Goal: Task Accomplishment & Management: Use online tool/utility

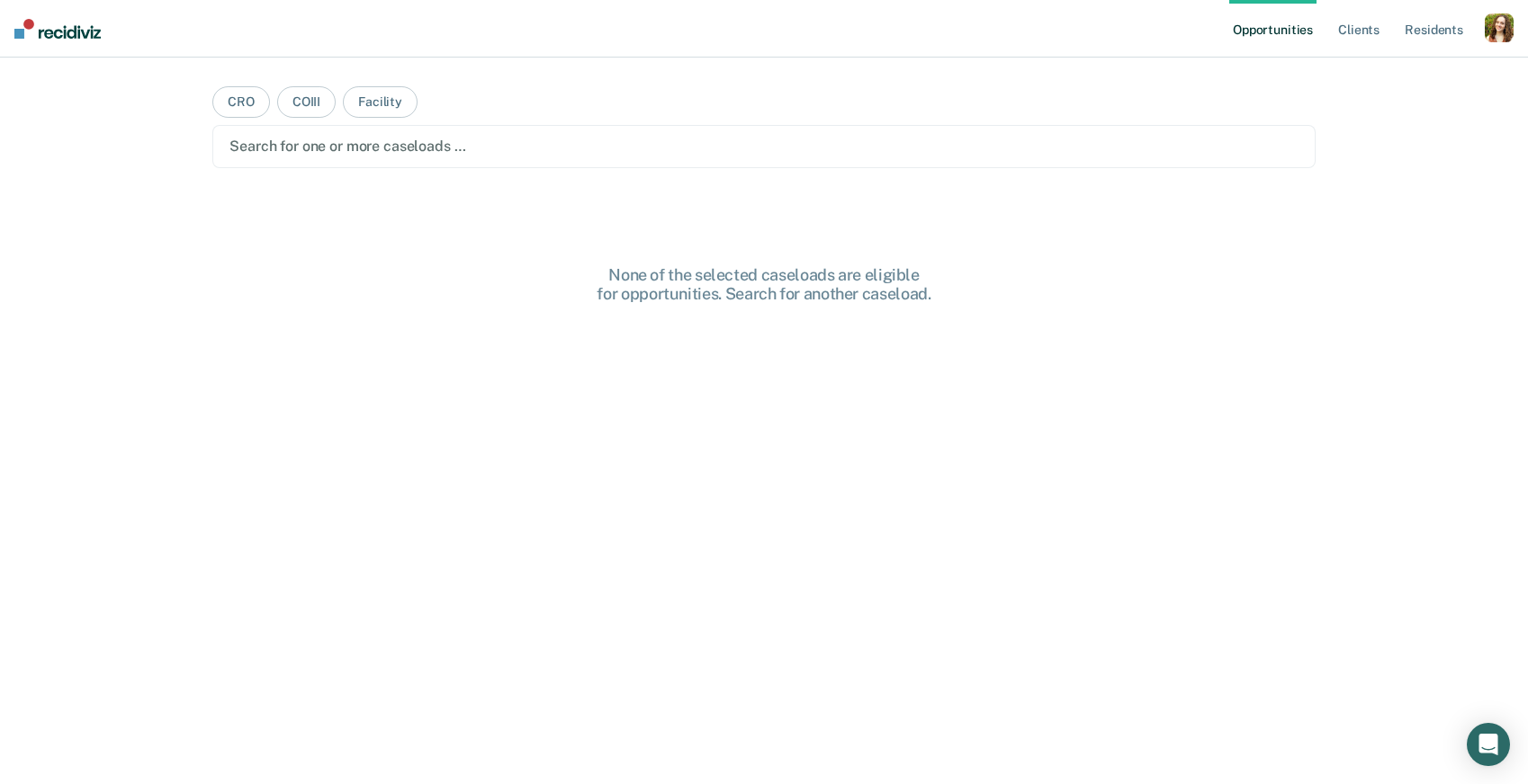
click at [1503, 22] on div "button" at bounding box center [1499, 28] width 29 height 29
click at [1407, 68] on link "Profile" at bounding box center [1426, 73] width 145 height 15
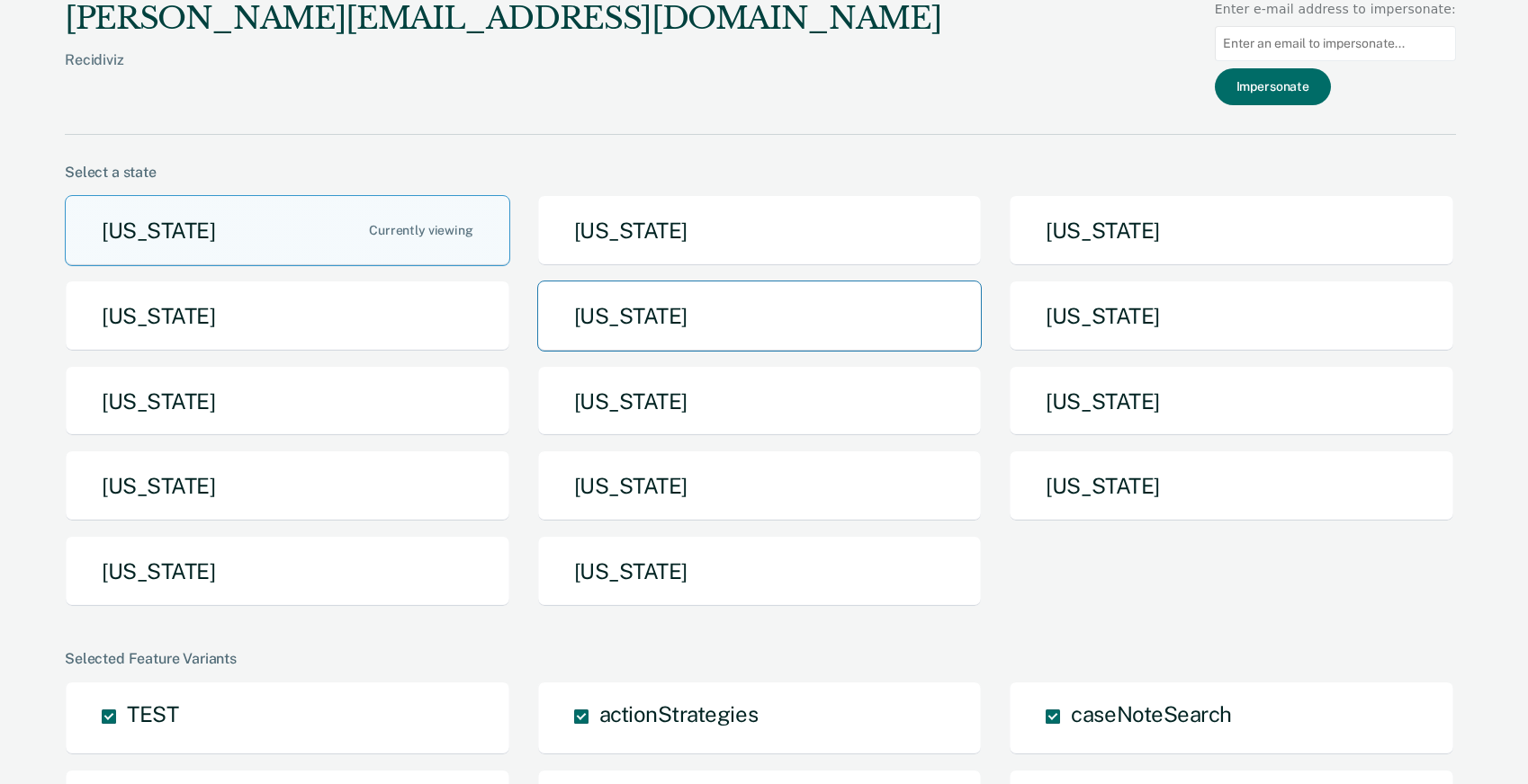
click at [666, 330] on button "[US_STATE]" at bounding box center [760, 315] width 445 height 71
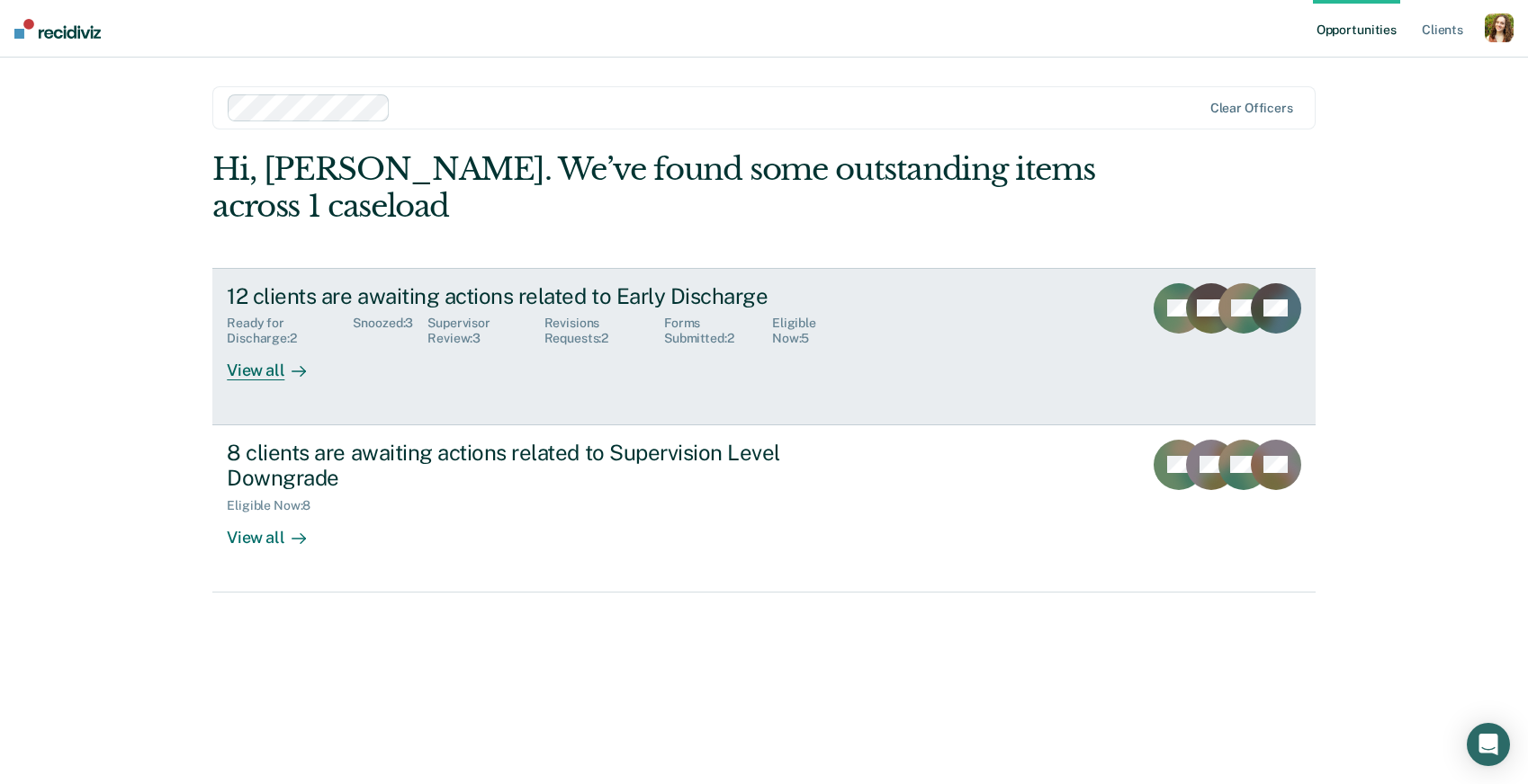
click at [324, 375] on div "View all" at bounding box center [277, 363] width 101 height 35
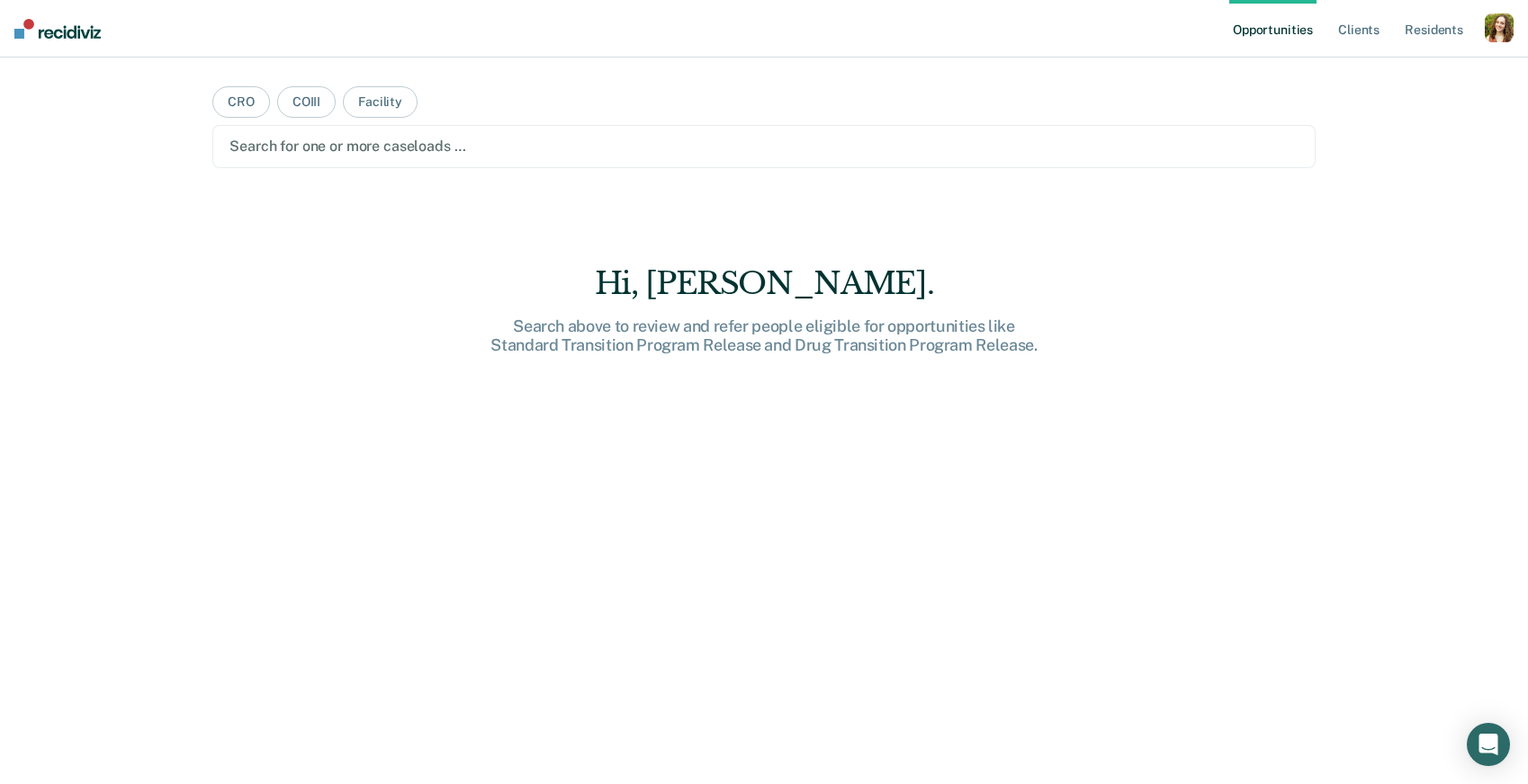
click at [1504, 33] on div "button" at bounding box center [1499, 28] width 29 height 29
click at [1373, 71] on link "Profile" at bounding box center [1426, 73] width 145 height 15
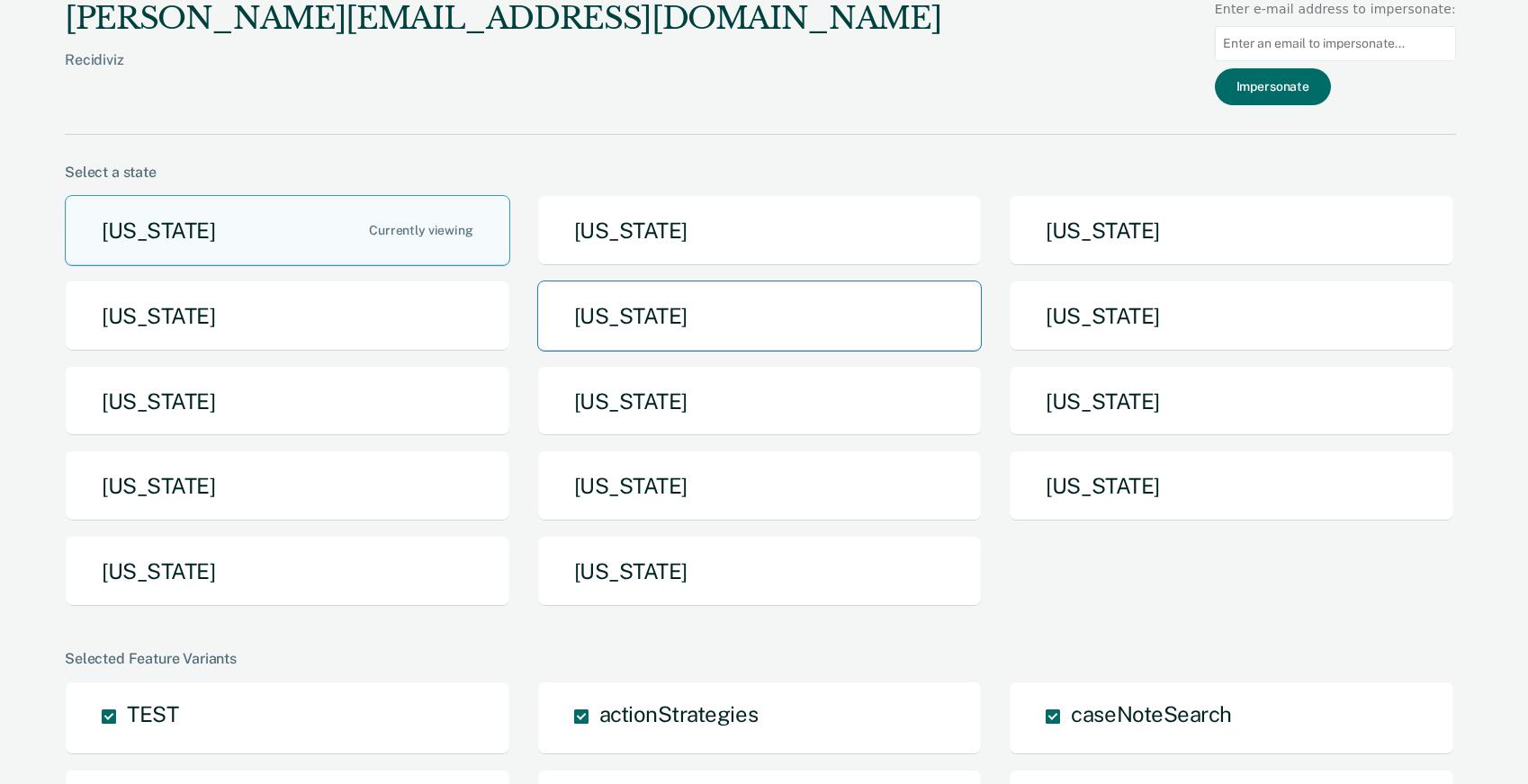
click at [634, 342] on button "[US_STATE]" at bounding box center [760, 315] width 445 height 71
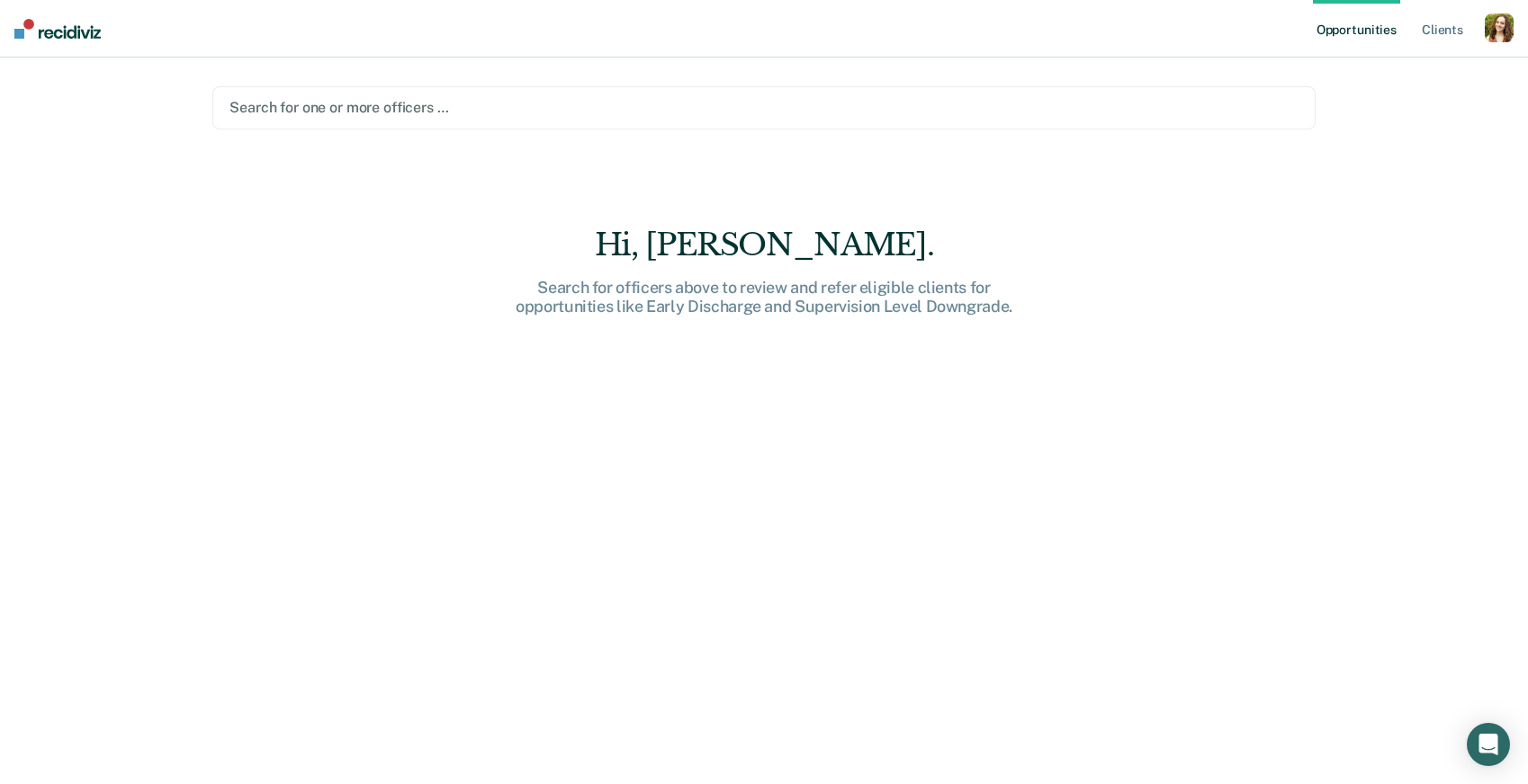
click at [436, 121] on div "Search for one or more officers …" at bounding box center [764, 107] width 1103 height 43
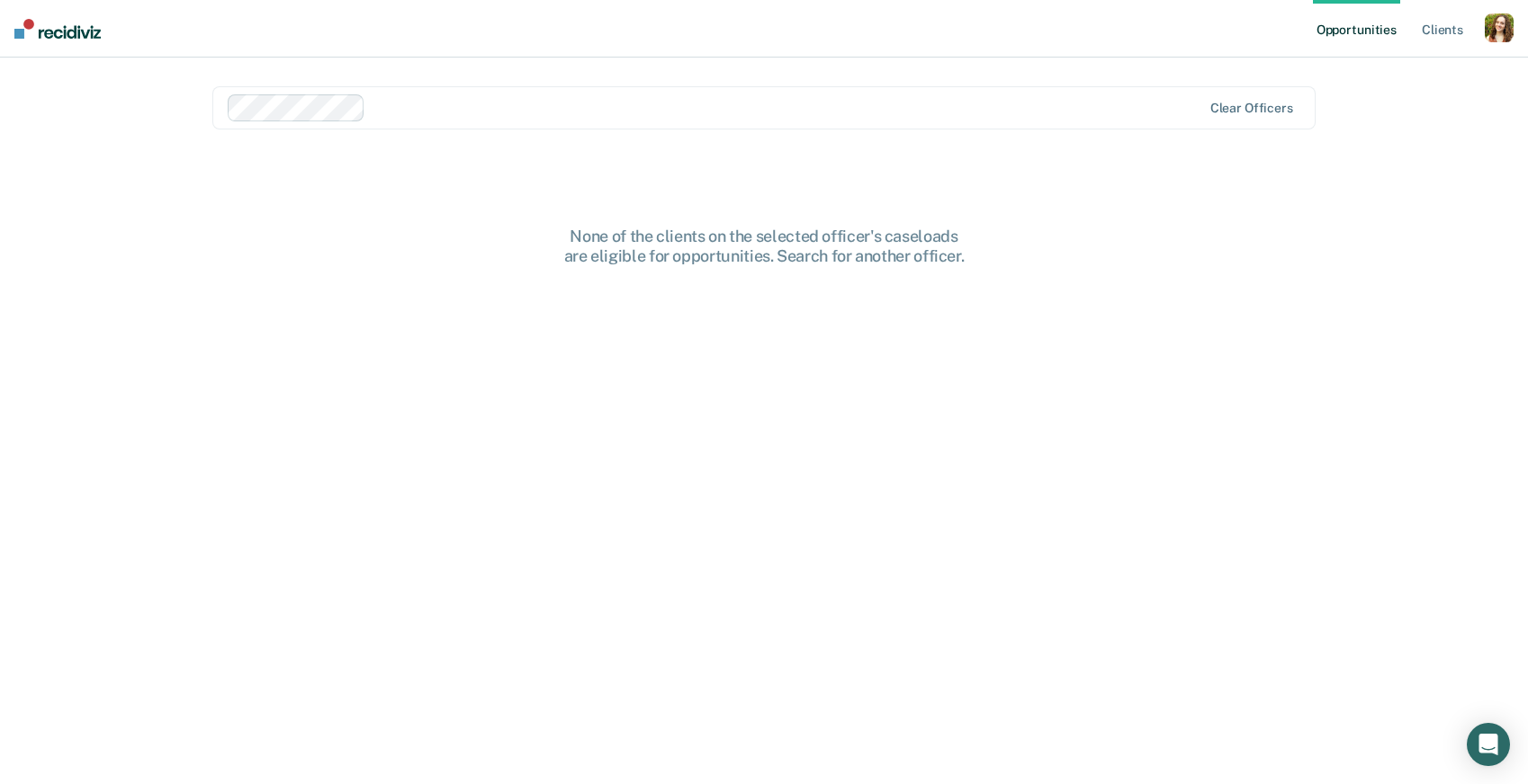
click at [409, 108] on div at bounding box center [786, 107] width 829 height 21
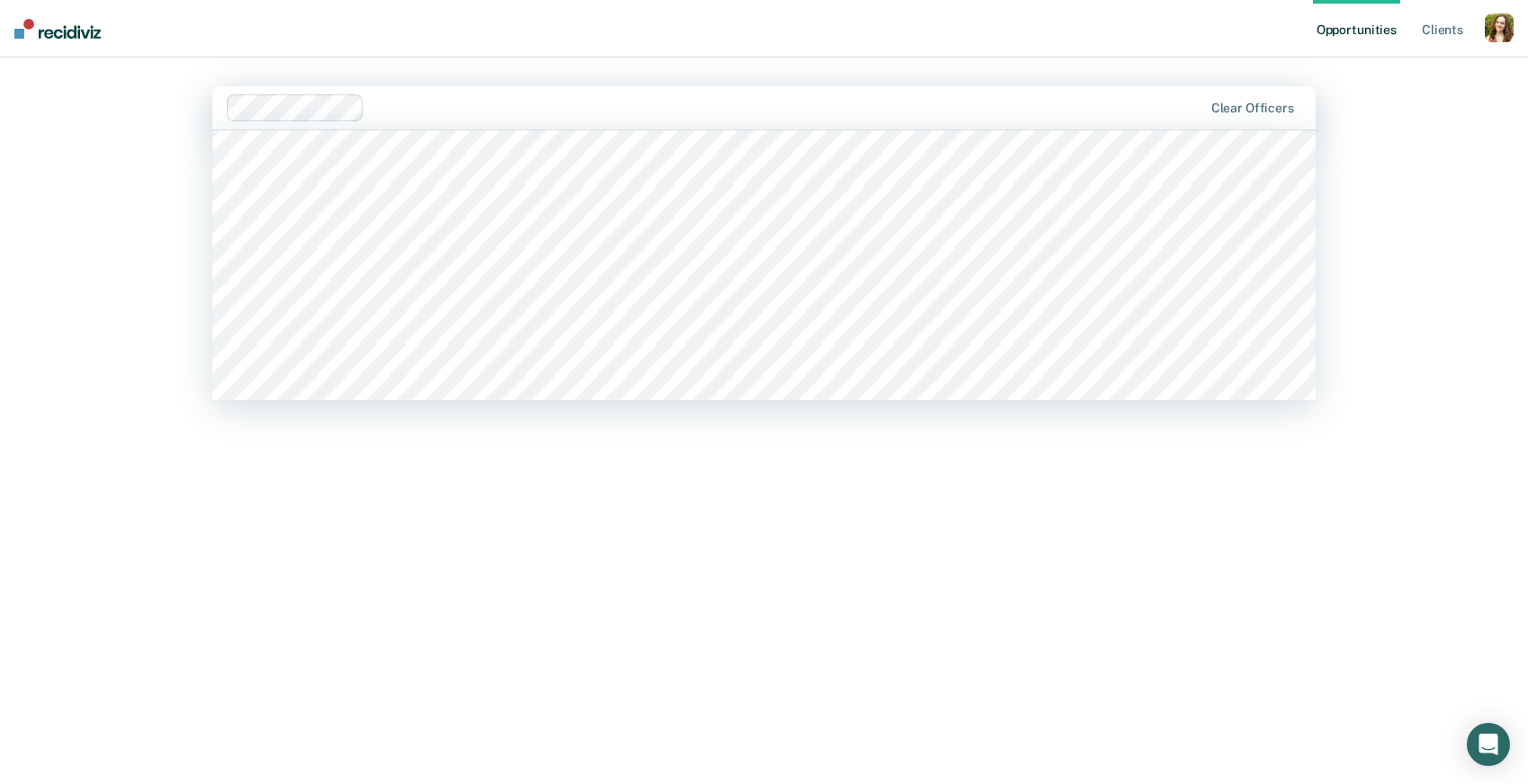
scroll to position [61, 0]
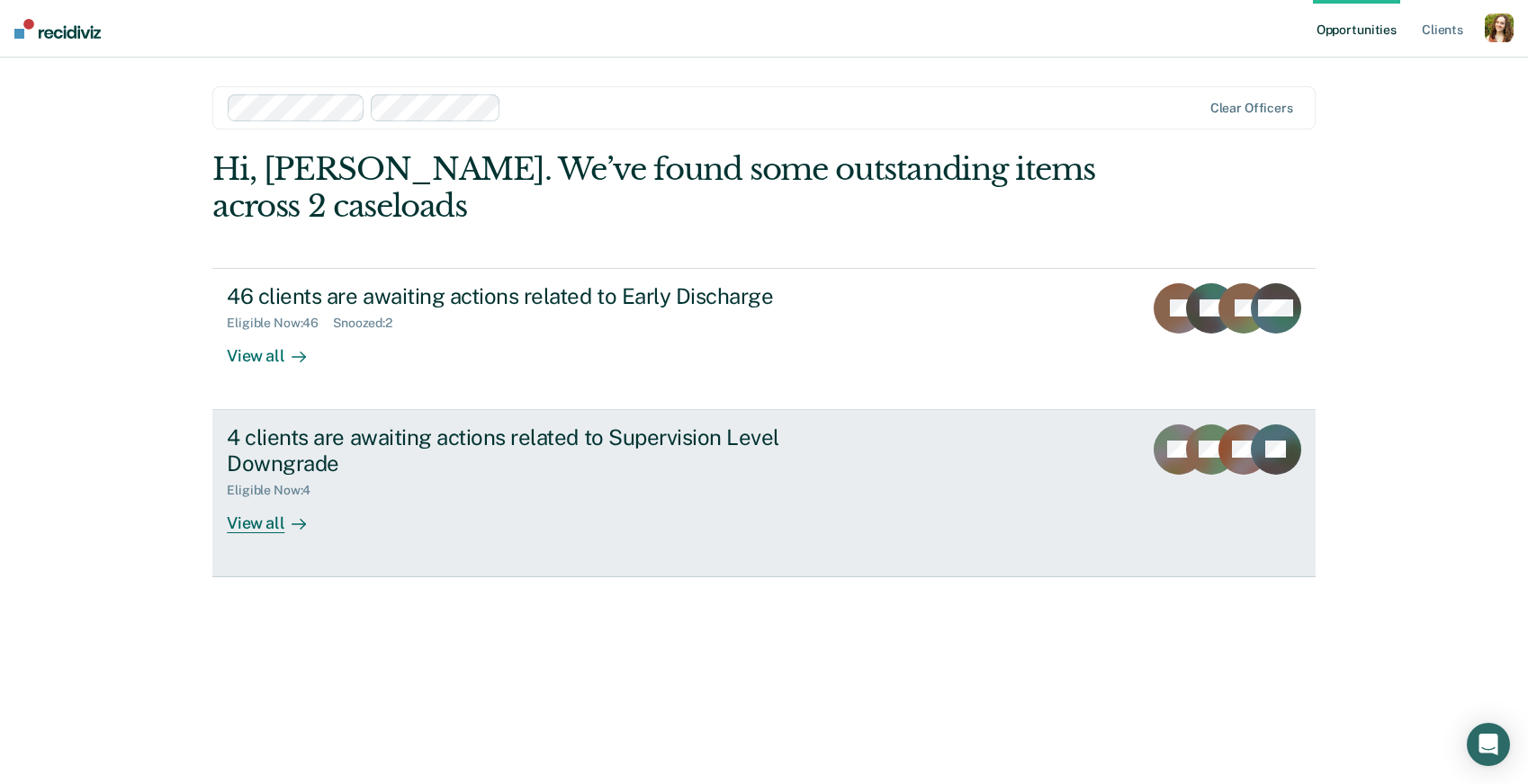
click at [364, 483] on div "Eligible Now : 4" at bounding box center [543, 487] width 632 height 23
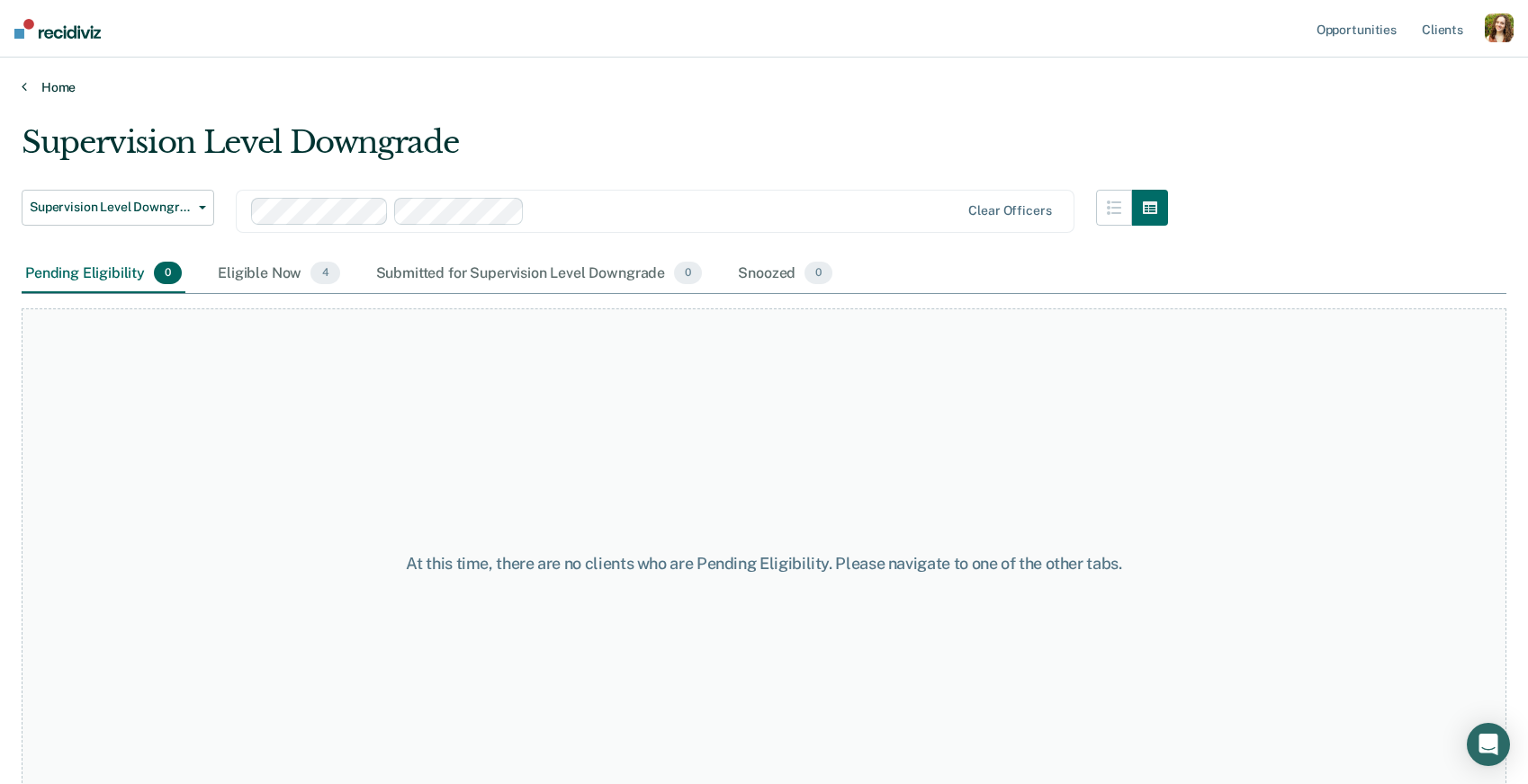
click at [45, 87] on link "Home" at bounding box center [764, 88] width 1485 height 16
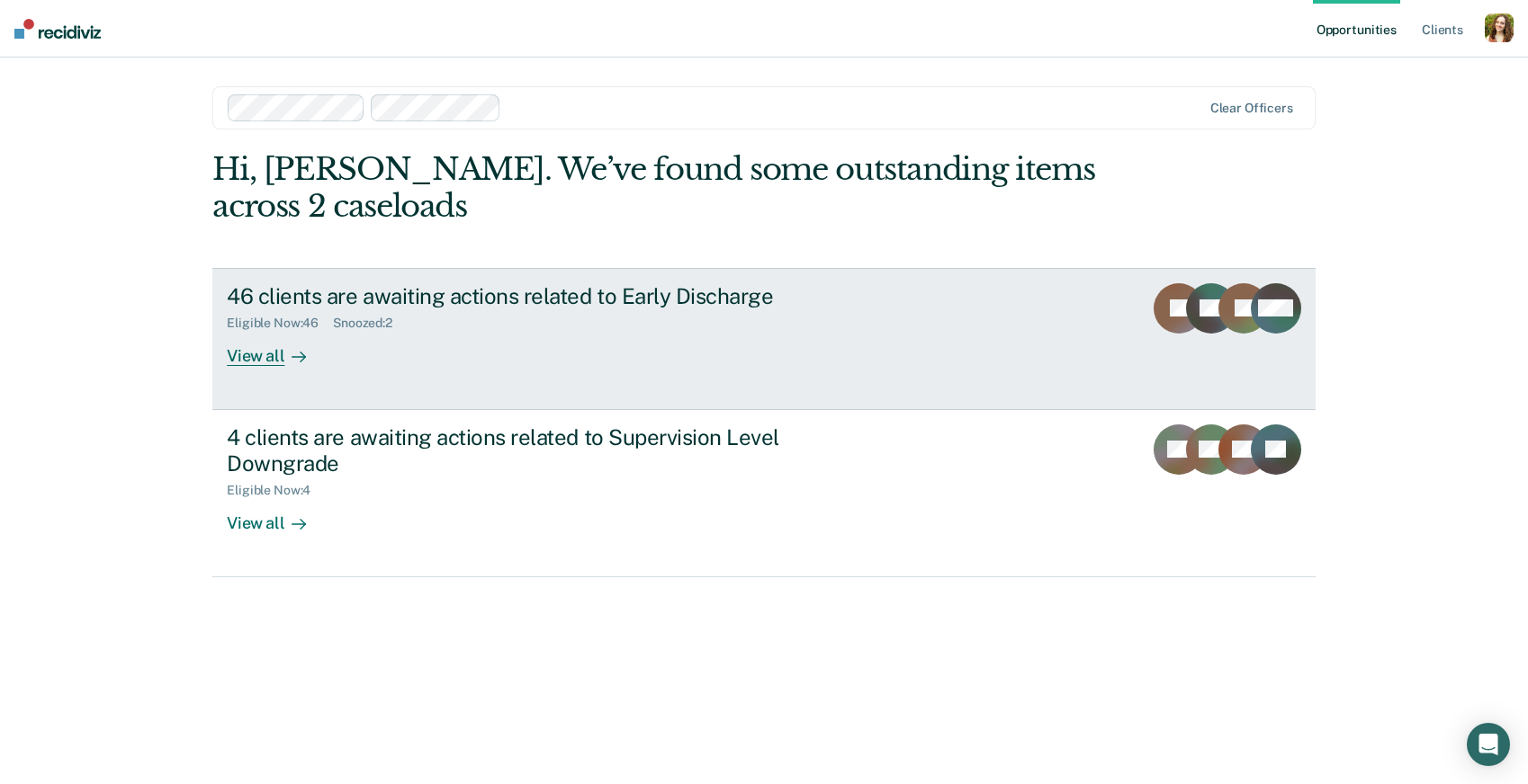
click at [341, 376] on link "46 clients are awaiting actions related to Early Discharge Eligible Now : 46 Sn…" at bounding box center [764, 338] width 1103 height 142
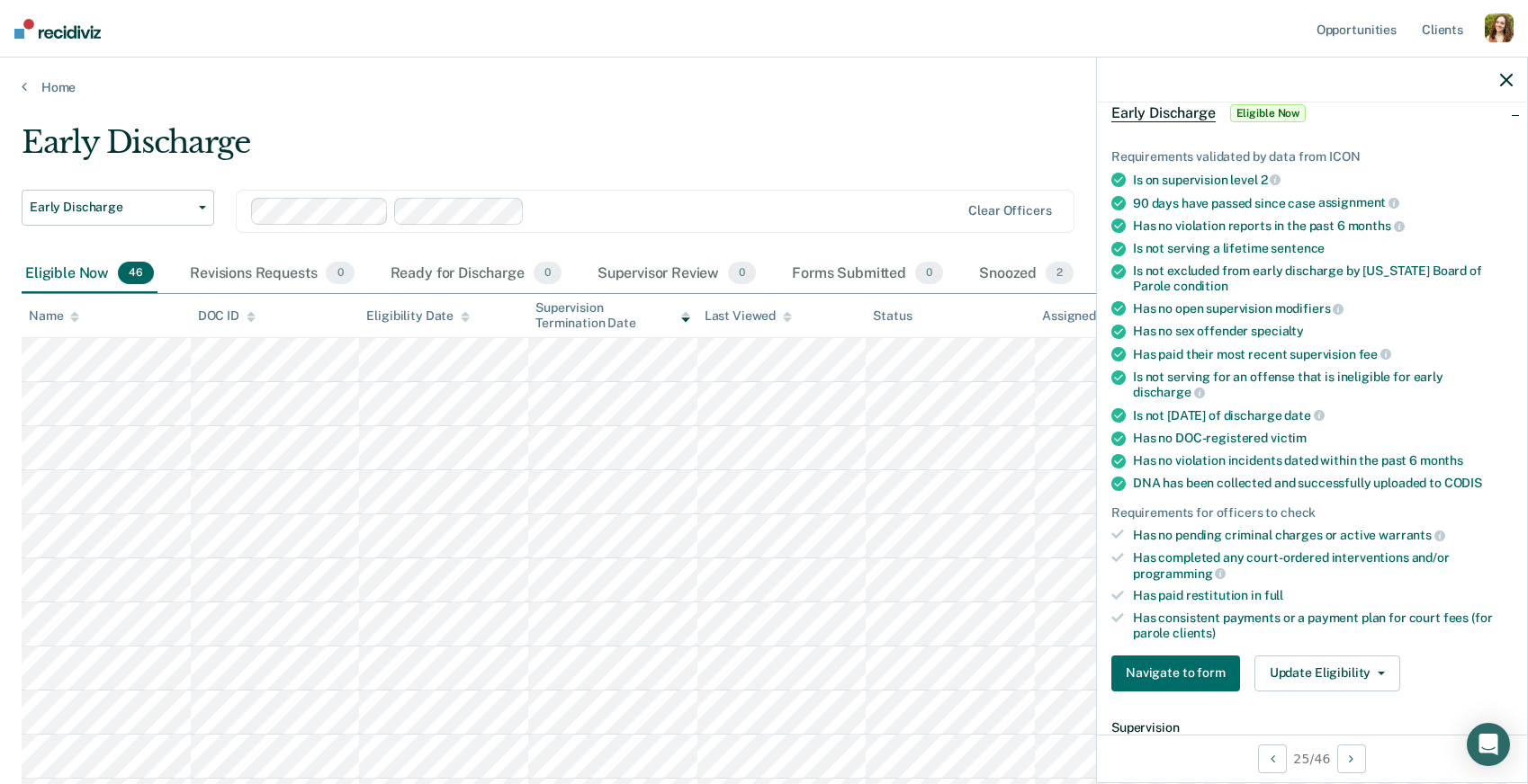
scroll to position [122, 0]
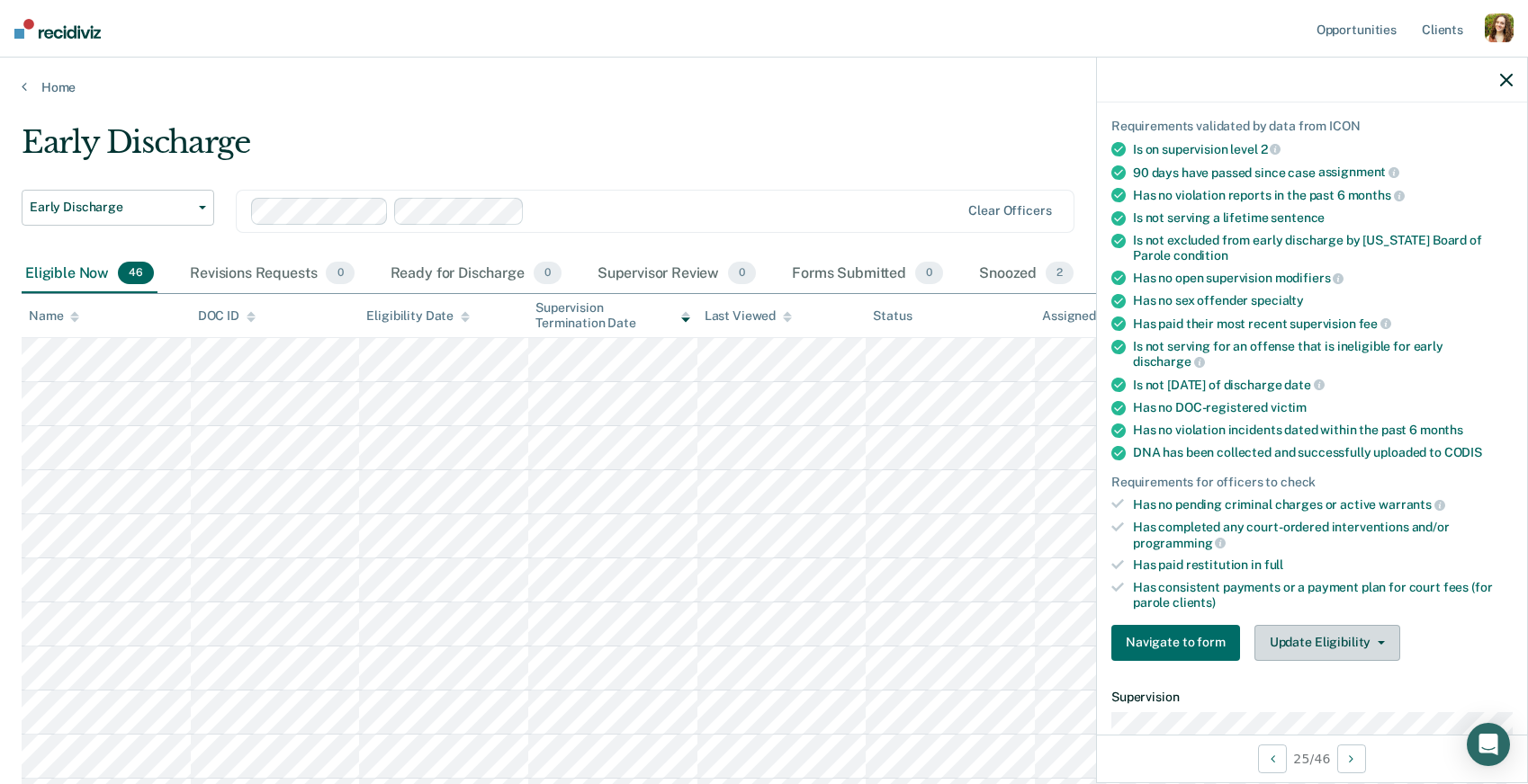
click at [1284, 625] on button "Update Eligibility" at bounding box center [1327, 643] width 145 height 36
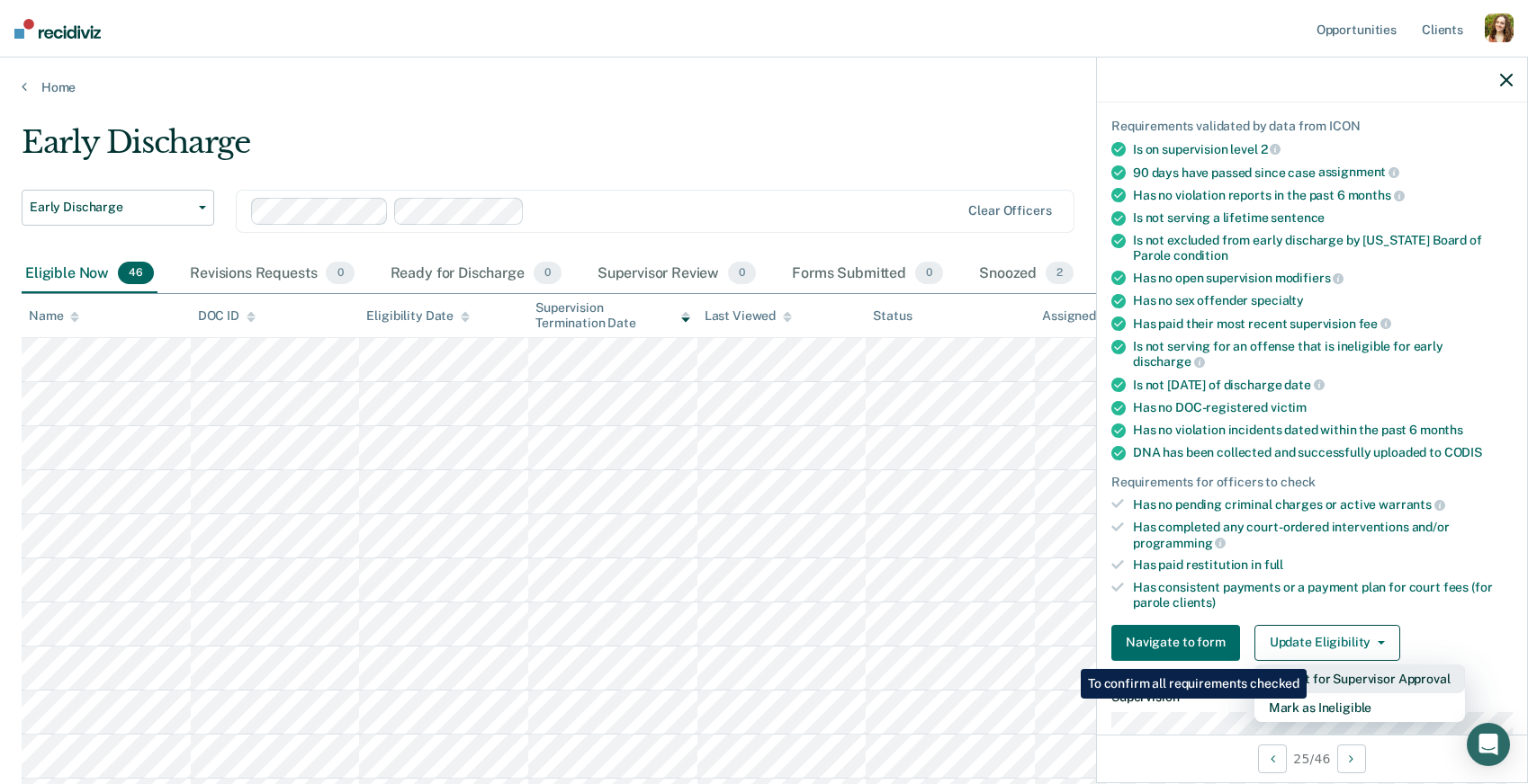
click at [1309, 665] on button "Submit for Supervisor Approval" at bounding box center [1360, 679] width 211 height 29
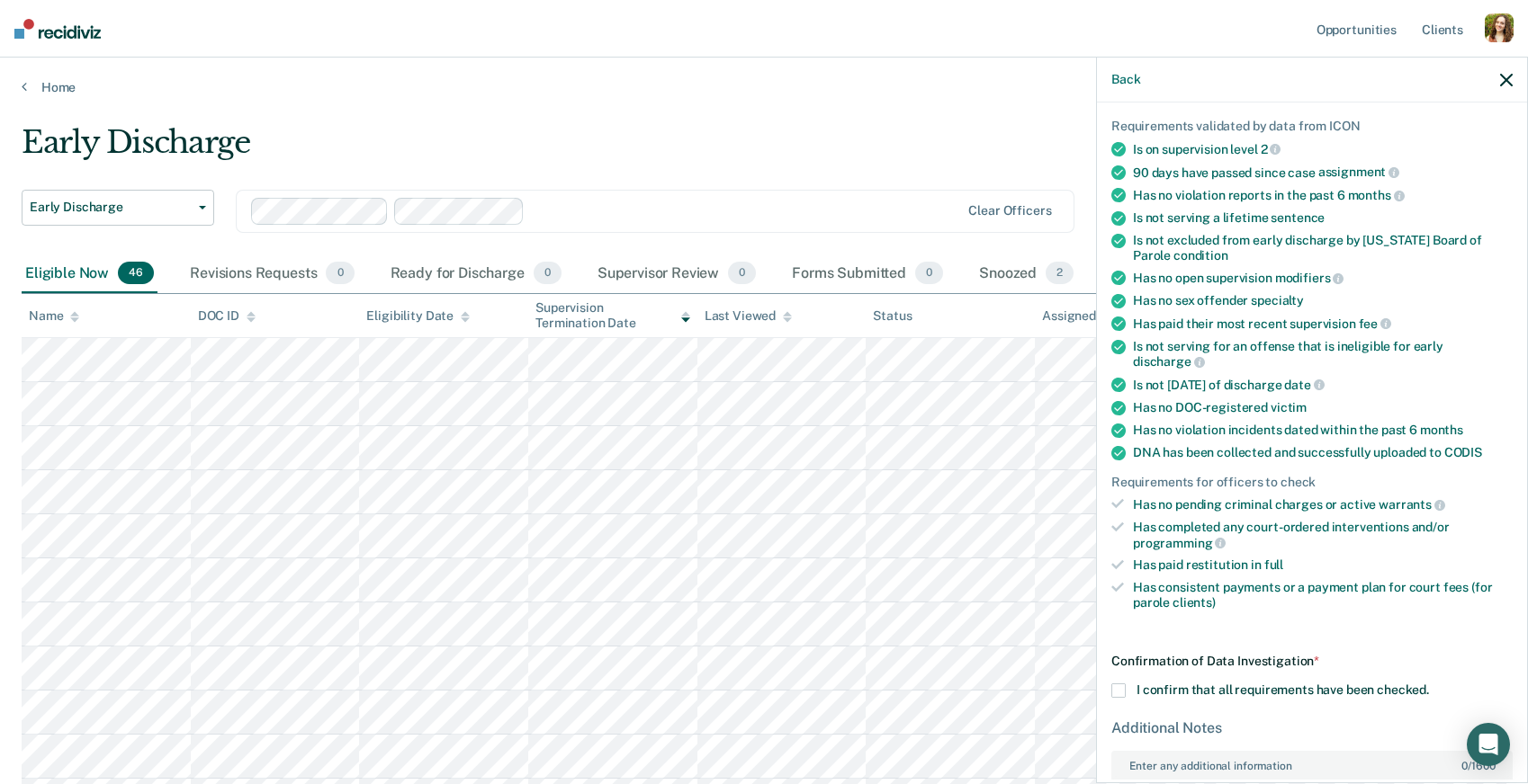
scroll to position [249, 0]
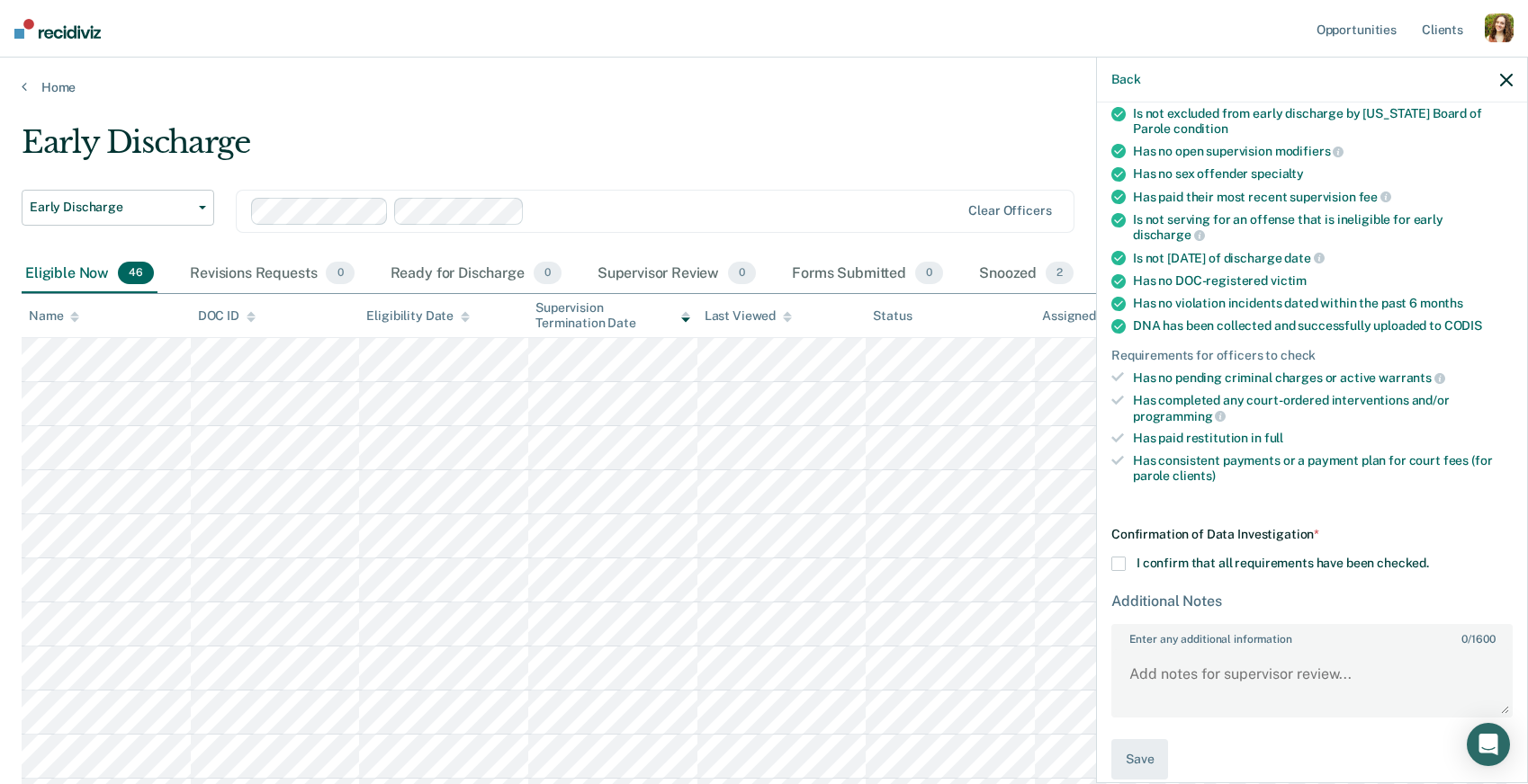
click at [1125, 557] on label "I confirm that all requirements have been checked." at bounding box center [1311, 564] width 401 height 14
click at [1429, 557] on input "I confirm that all requirements have been checked." at bounding box center [1429, 557] width 0 height 0
click at [1173, 661] on textarea "Enter any additional information 0 / 1600" at bounding box center [1312, 683] width 398 height 67
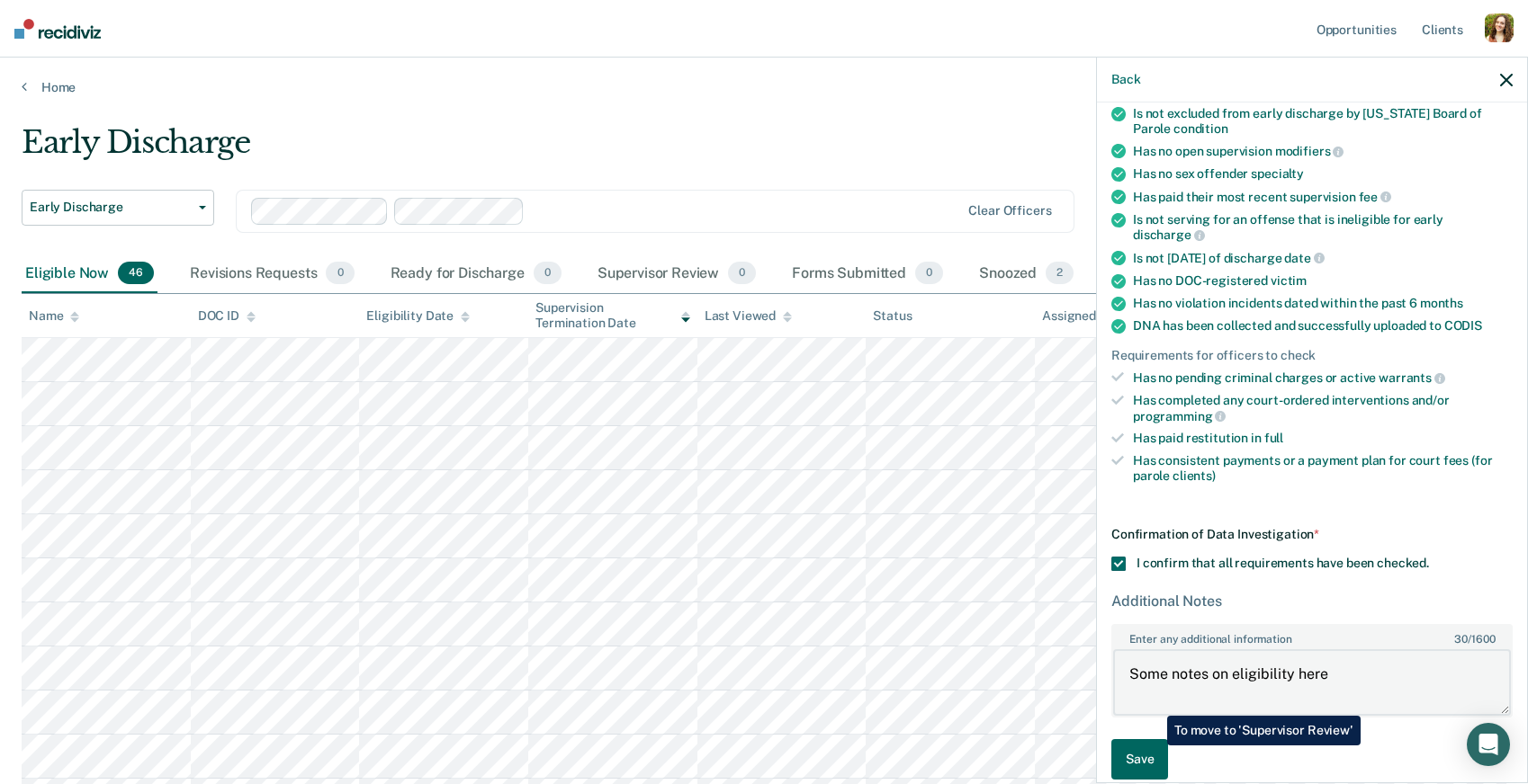
type textarea "Some notes on eligibility here"
click at [1153, 745] on button "Save" at bounding box center [1139, 759] width 57 height 41
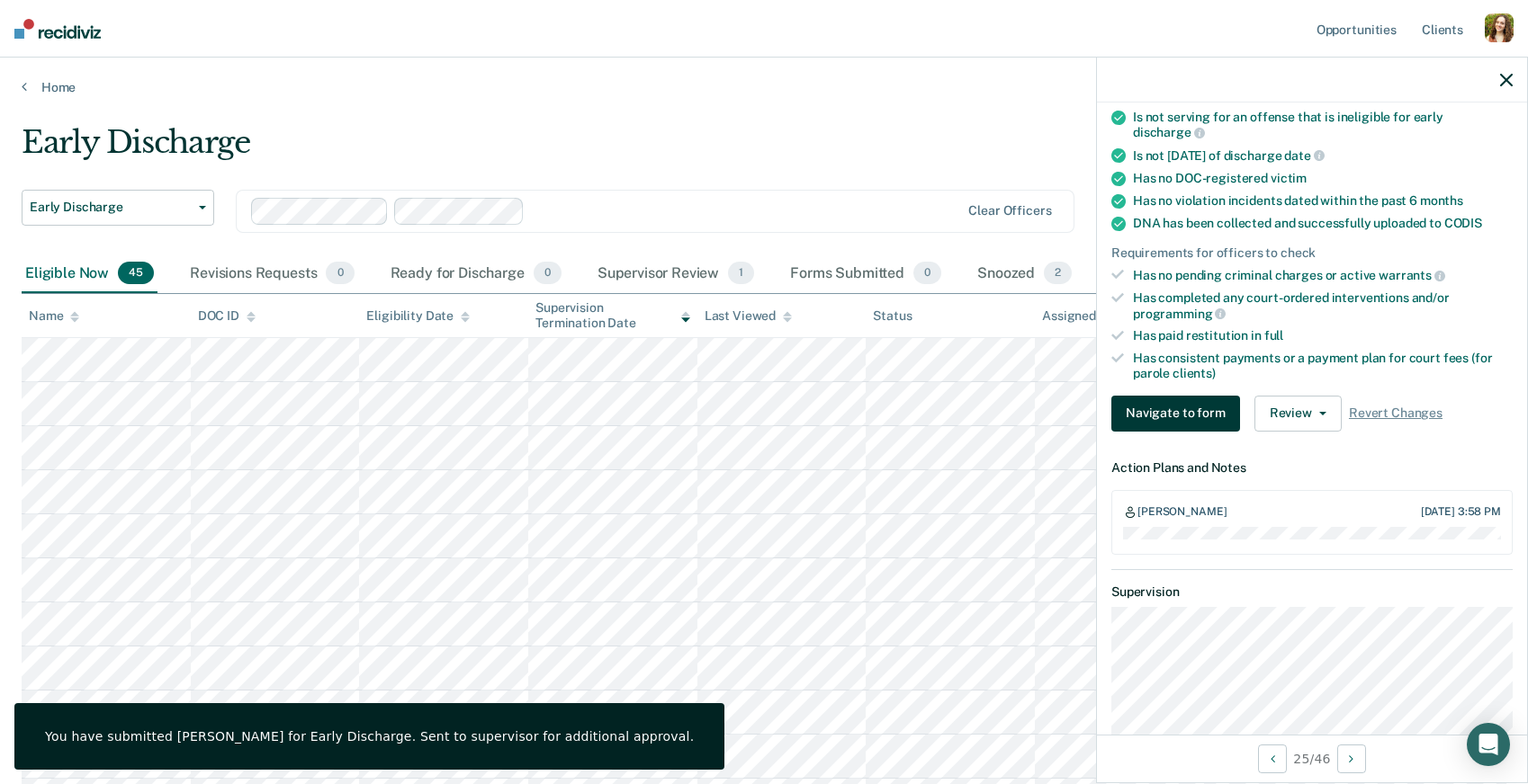
scroll to position [357, 0]
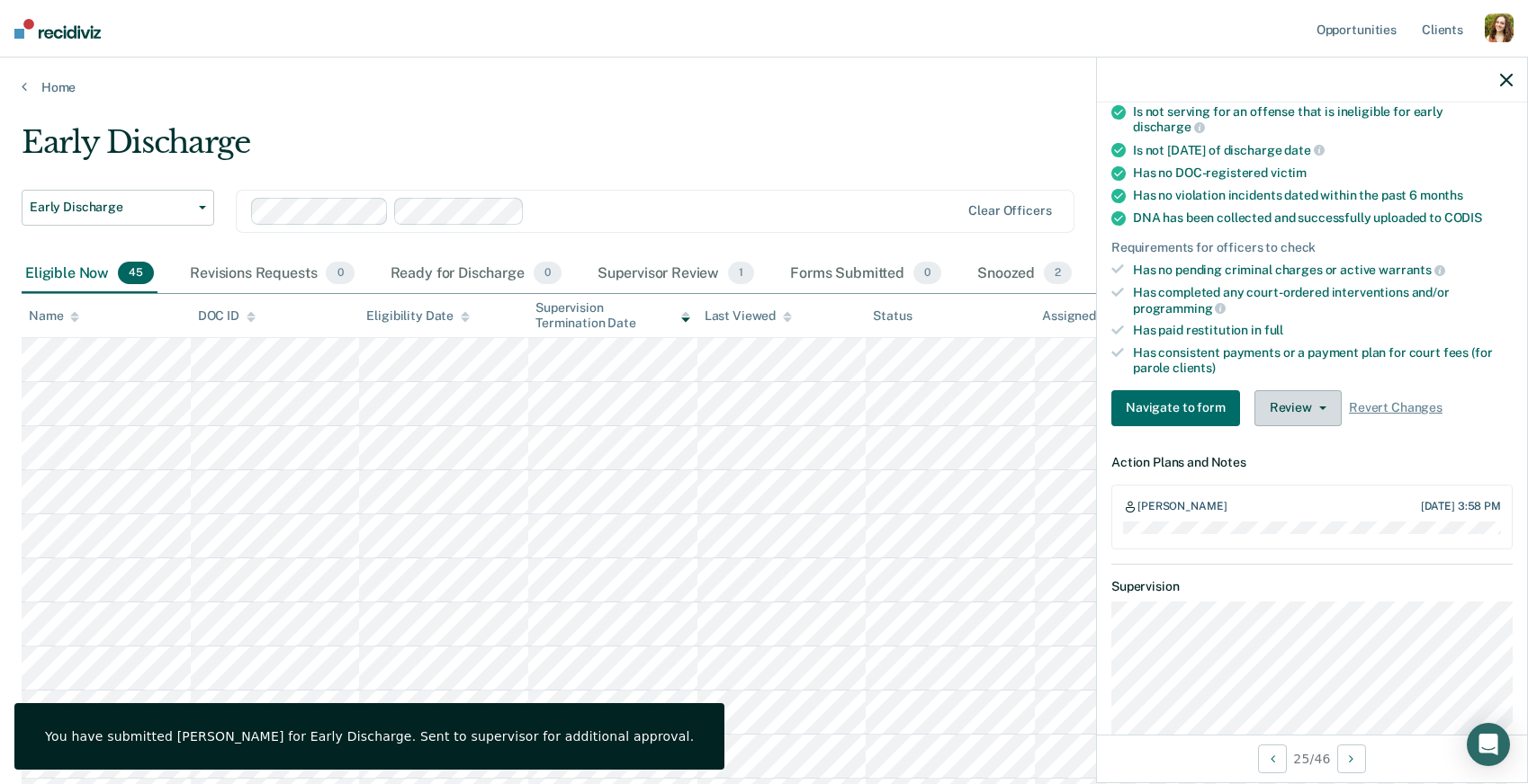
click at [1275, 390] on button "Review" at bounding box center [1298, 408] width 88 height 36
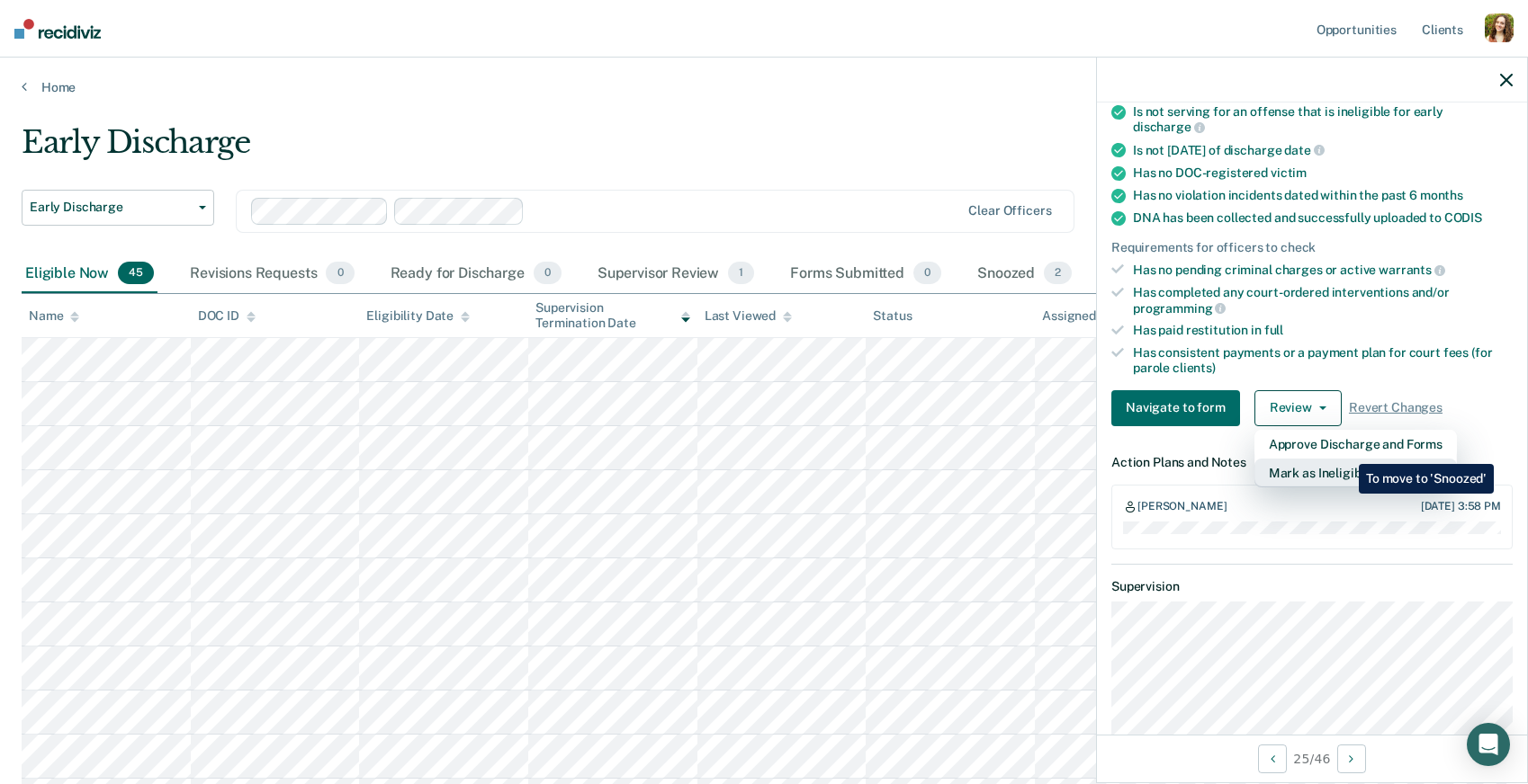
click at [1345, 459] on button "Mark as Ineligible" at bounding box center [1355, 473] width 202 height 29
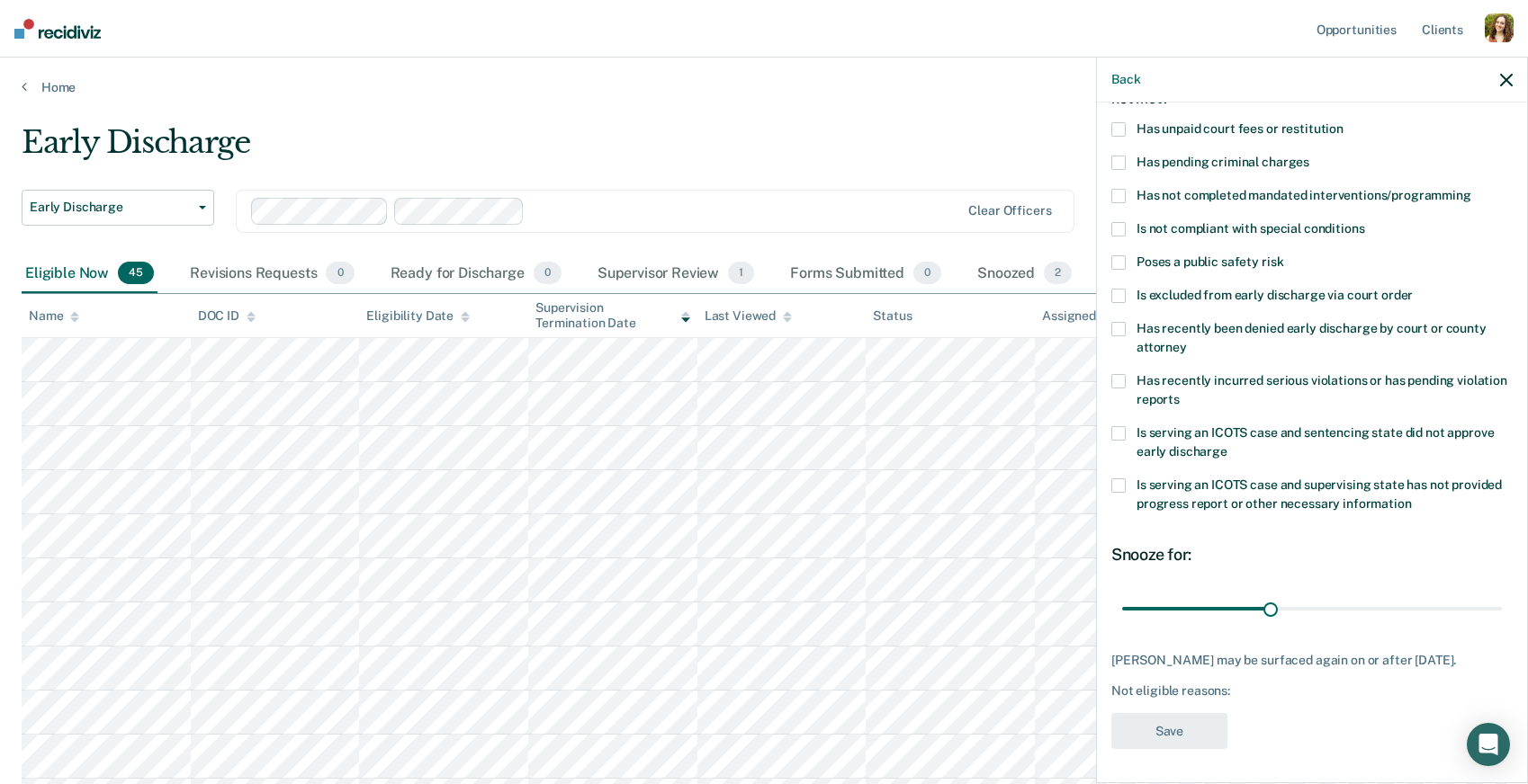
click at [1124, 327] on span at bounding box center [1118, 329] width 14 height 14
click at [1131, 324] on label "Has recently been denied early discharge by court or county attorney" at bounding box center [1311, 341] width 401 height 38
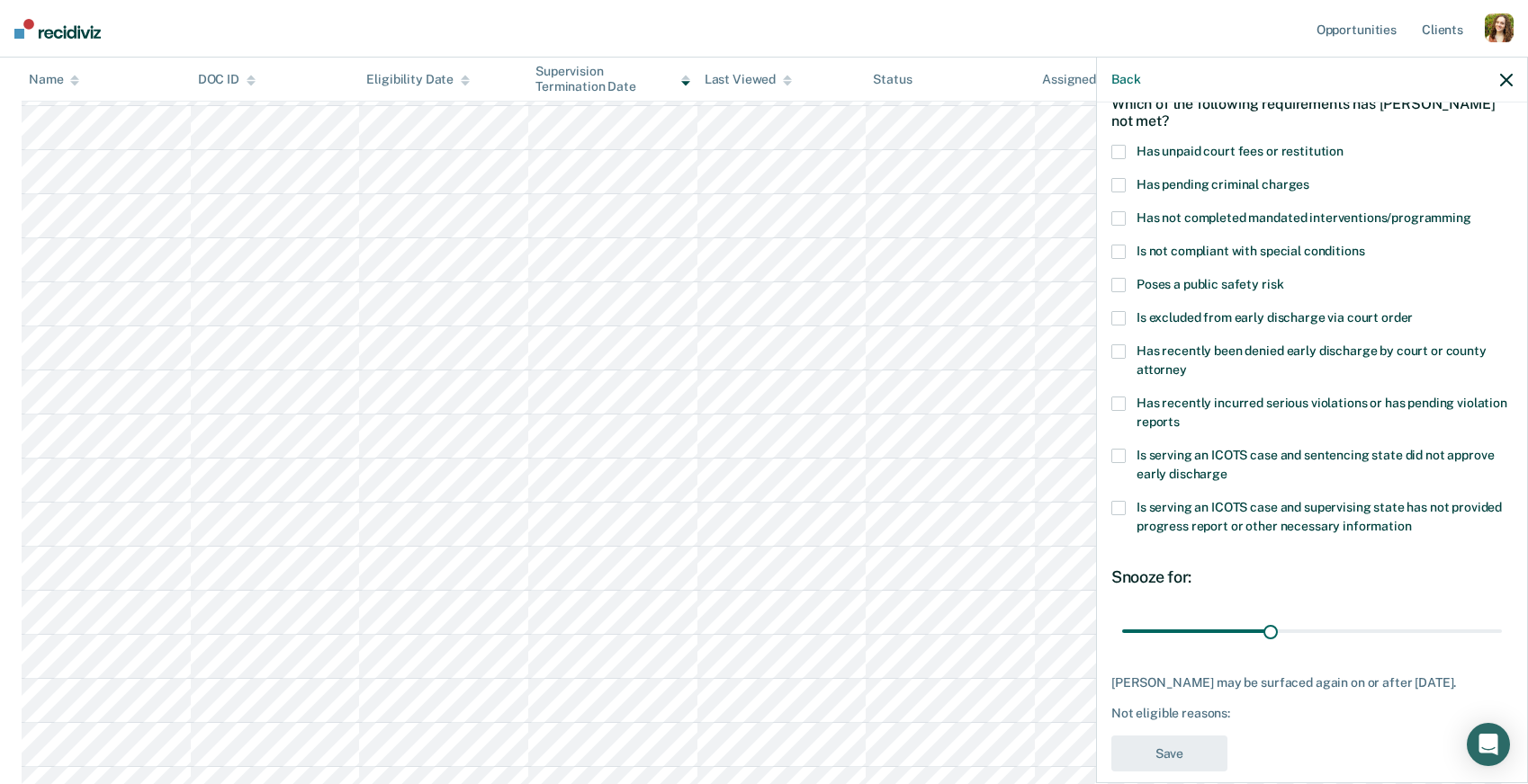
scroll to position [0, 0]
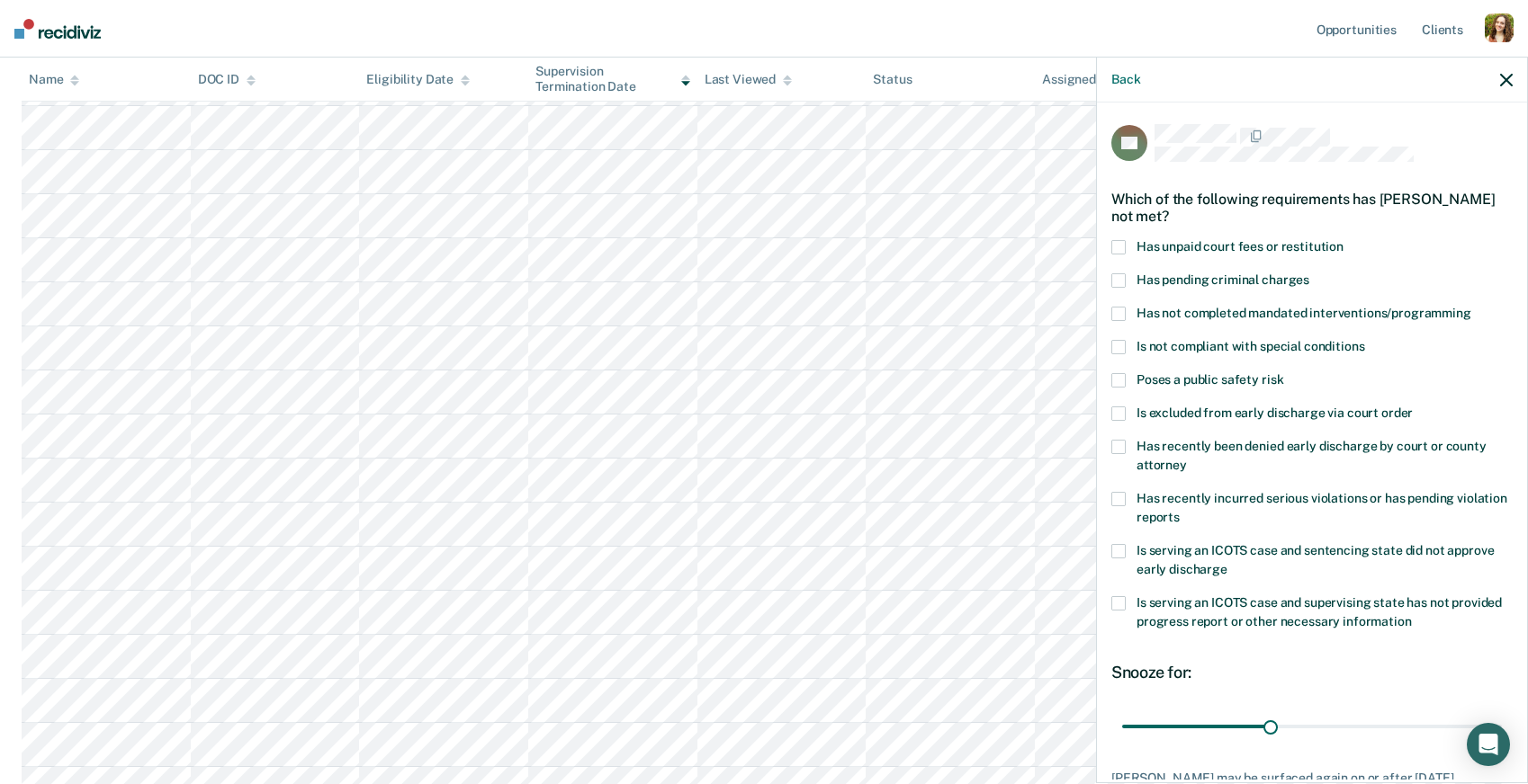
click at [1121, 342] on span at bounding box center [1118, 347] width 14 height 14
